Goal: Information Seeking & Learning: Find specific fact

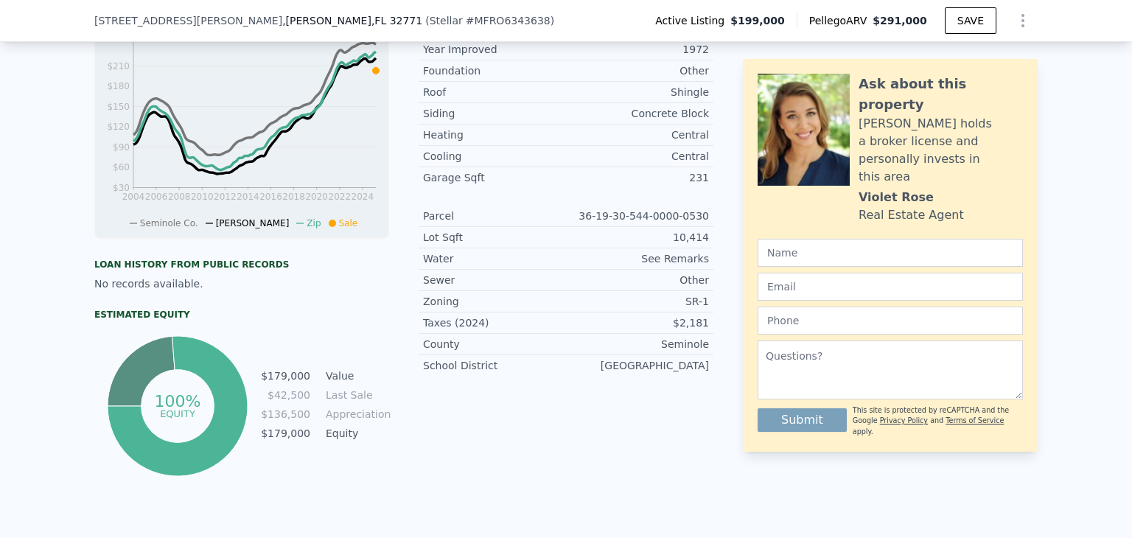
scroll to position [1061, 0]
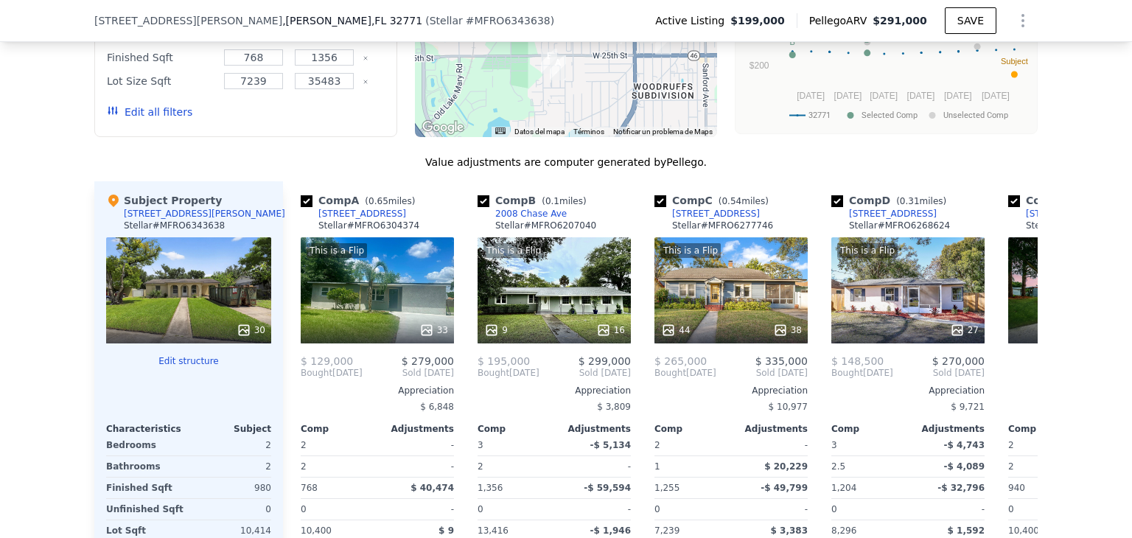
scroll to position [1512, 0]
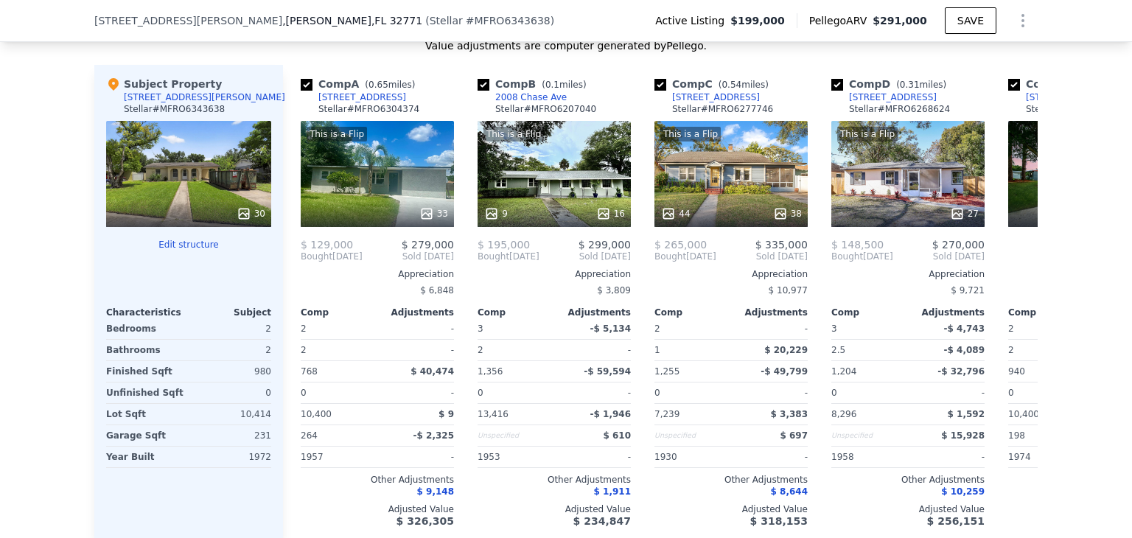
click at [1113, 248] on div "We found 12 sales that match your search Listings provided by Stellar MLS . Fil…" at bounding box center [566, 142] width 1132 height 845
click at [1113, 250] on div "We found 12 sales that match your search Listings provided by Stellar MLS . Fil…" at bounding box center [566, 142] width 1132 height 845
click at [1008, 266] on icon at bounding box center [1019, 256] width 29 height 29
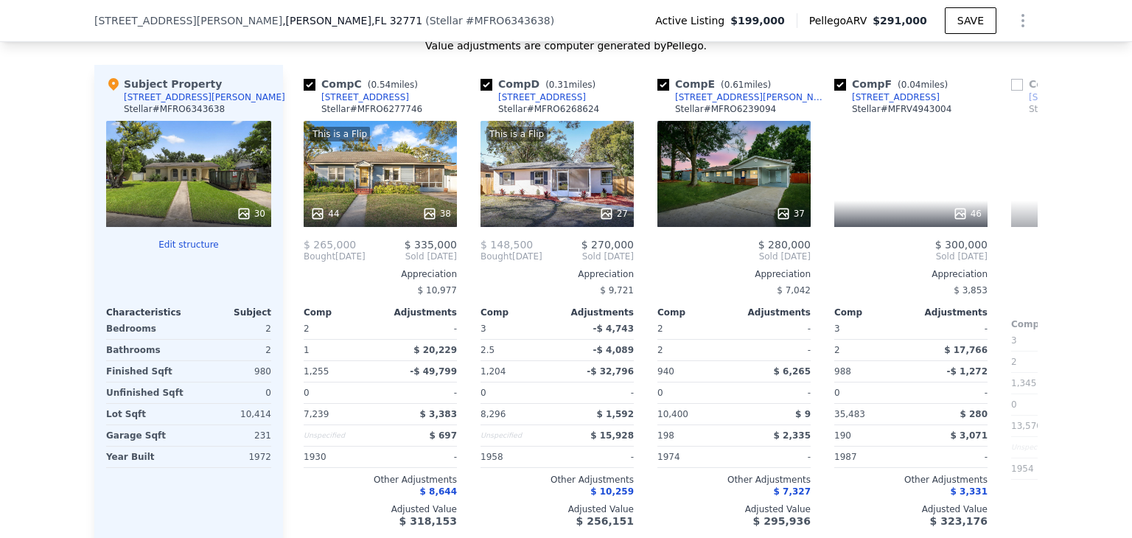
scroll to position [0, 354]
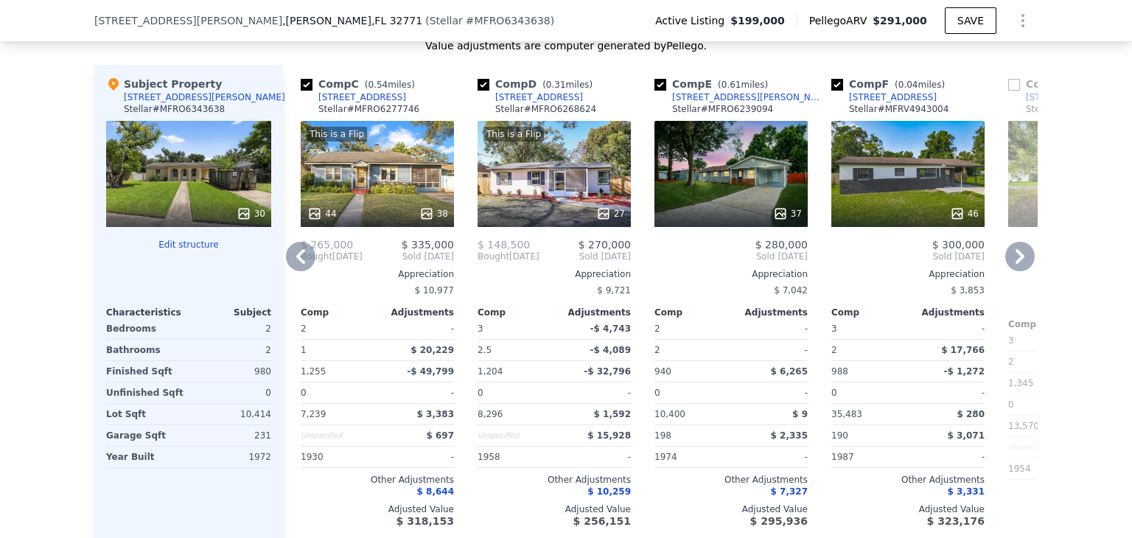
click at [1008, 266] on icon at bounding box center [1019, 256] width 29 height 29
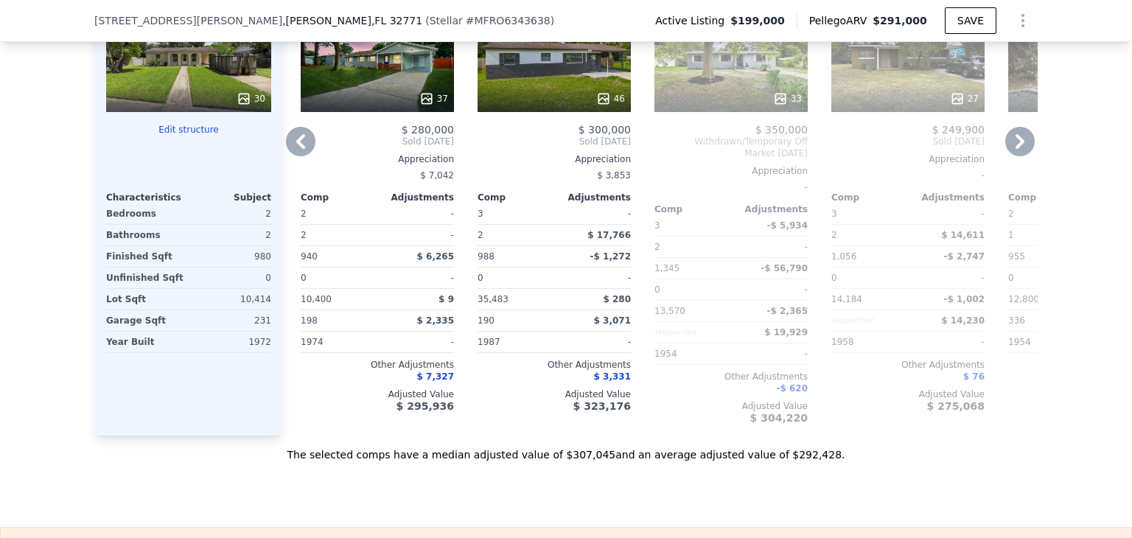
scroll to position [1637, 0]
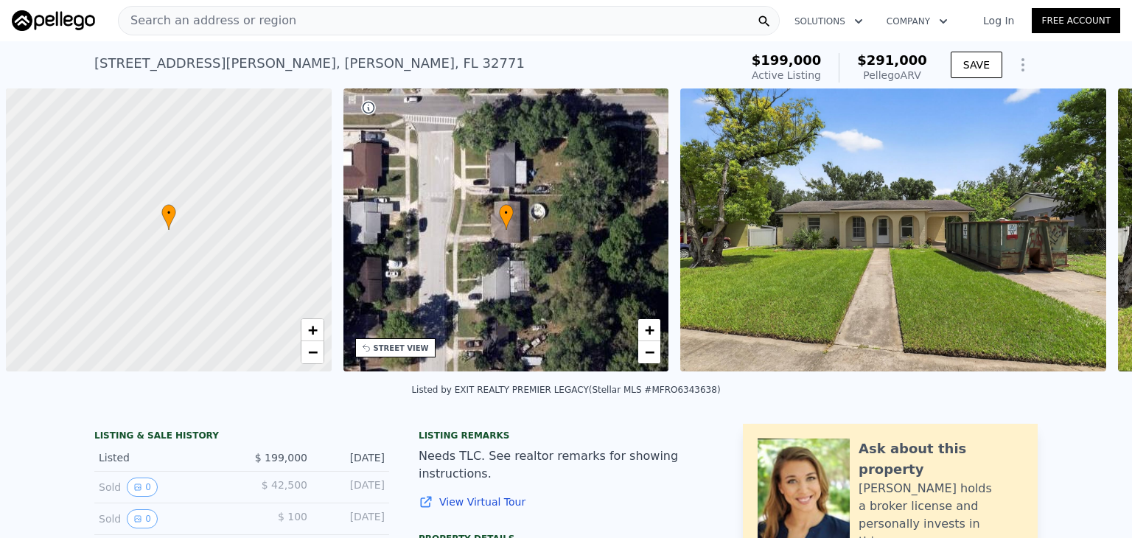
scroll to position [0, 6]
